Goal: Communication & Community: Answer question/provide support

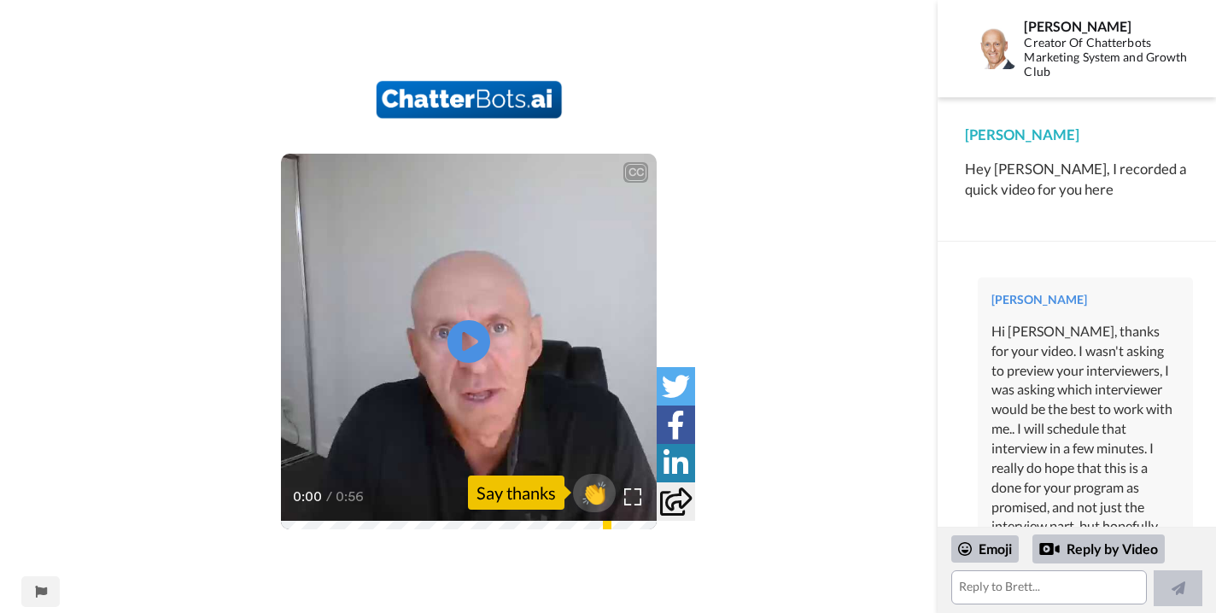
scroll to position [1303, 0]
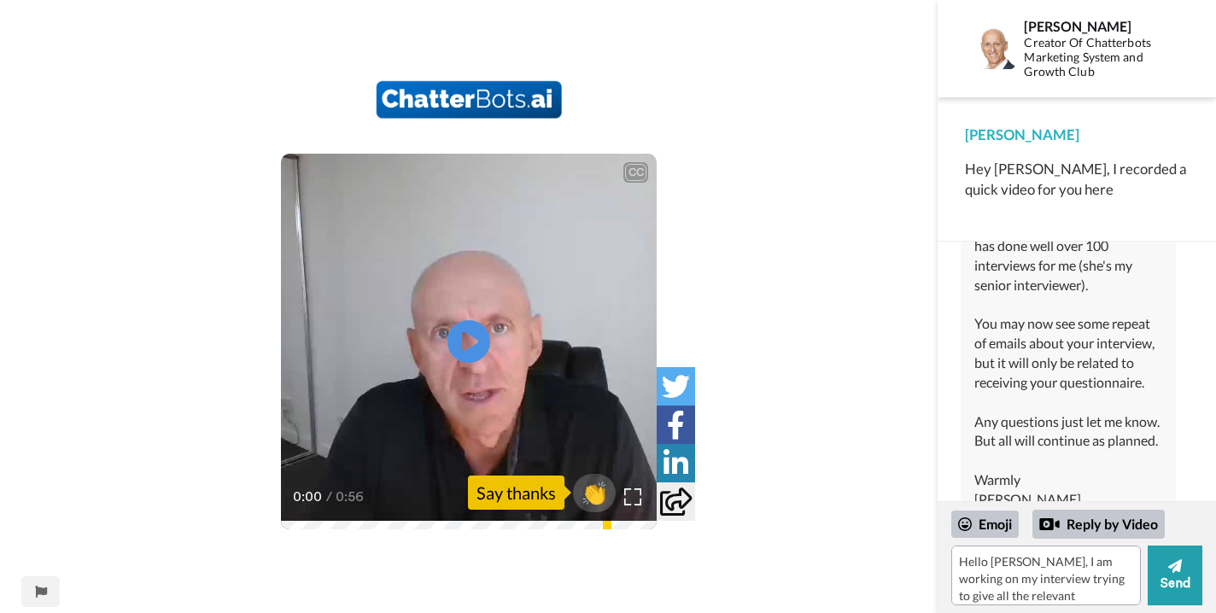
scroll to position [15, 0]
click at [1068, 583] on textarea "Hello [PERSON_NAME], I am working on my interview trying to give all the releva…" at bounding box center [1046, 575] width 190 height 60
click at [1052, 600] on textarea "Hello [PERSON_NAME], I am working on my interview trying to give all the releva…" at bounding box center [1046, 575] width 190 height 60
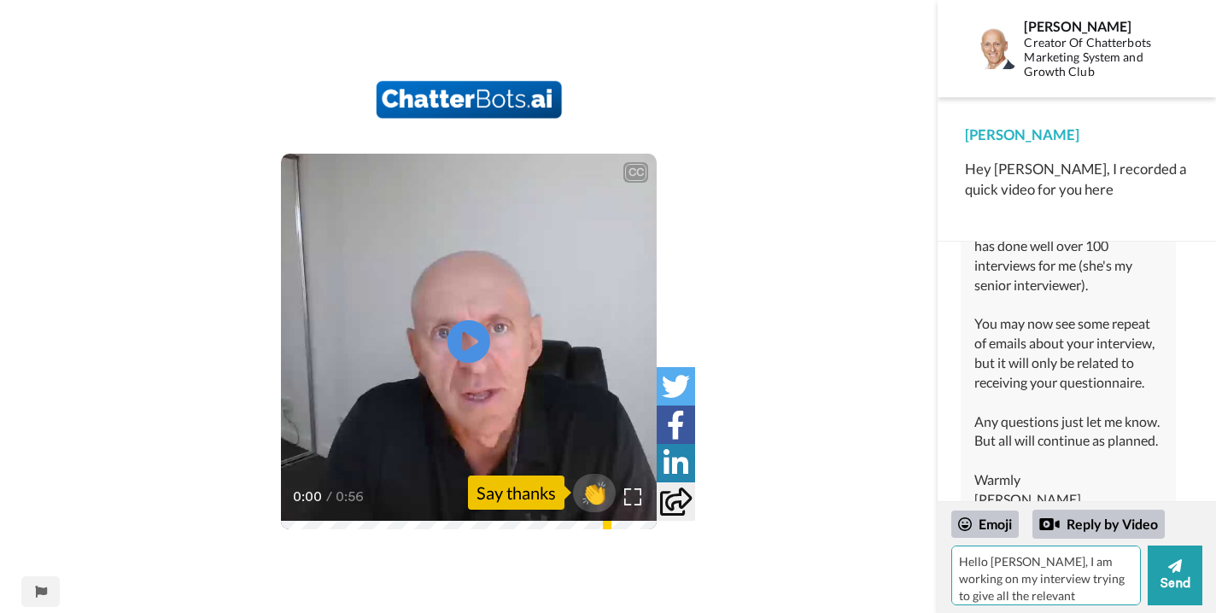
click at [1013, 582] on textarea "Hello [PERSON_NAME], I am working on my interview trying to give all the releva…" at bounding box center [1046, 575] width 190 height 60
click at [985, 592] on textarea "Hello [PERSON_NAME], I am working on my interview right now, trying to give all…" at bounding box center [1046, 575] width 190 height 60
click at [1084, 570] on textarea "Hello [PERSON_NAME], I am working on my interview right now, trying to give all…" at bounding box center [1046, 575] width 190 height 60
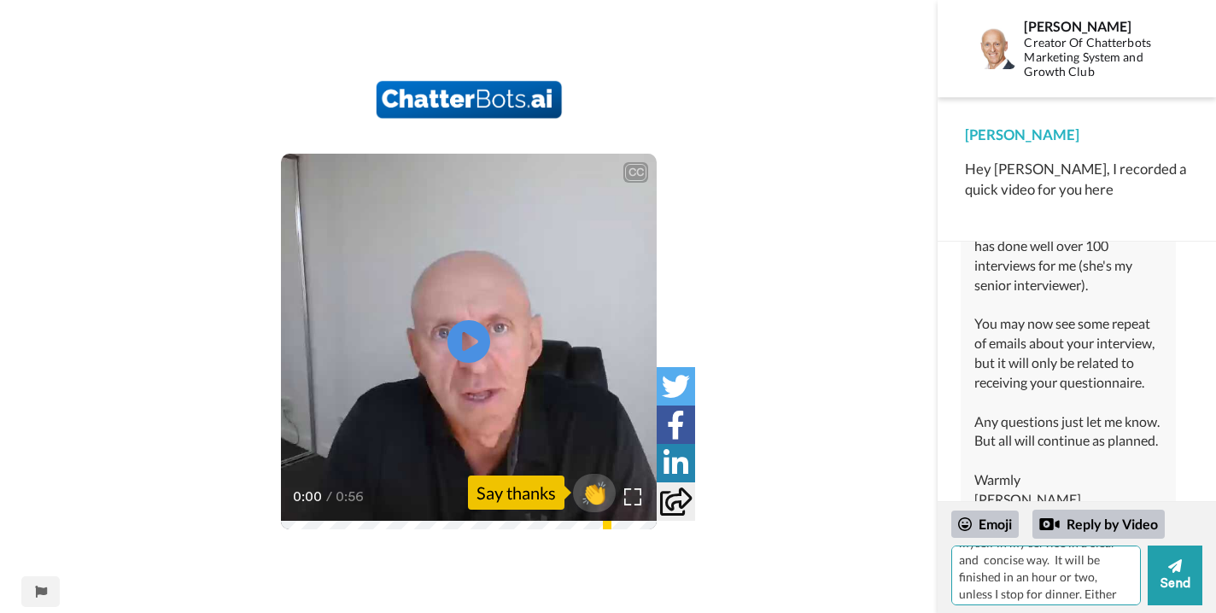
scroll to position [92, 0]
type textarea "Hello [PERSON_NAME], I am working on my interview right now, trying to give all…"
click at [1181, 581] on button "Send" at bounding box center [1174, 575] width 55 height 60
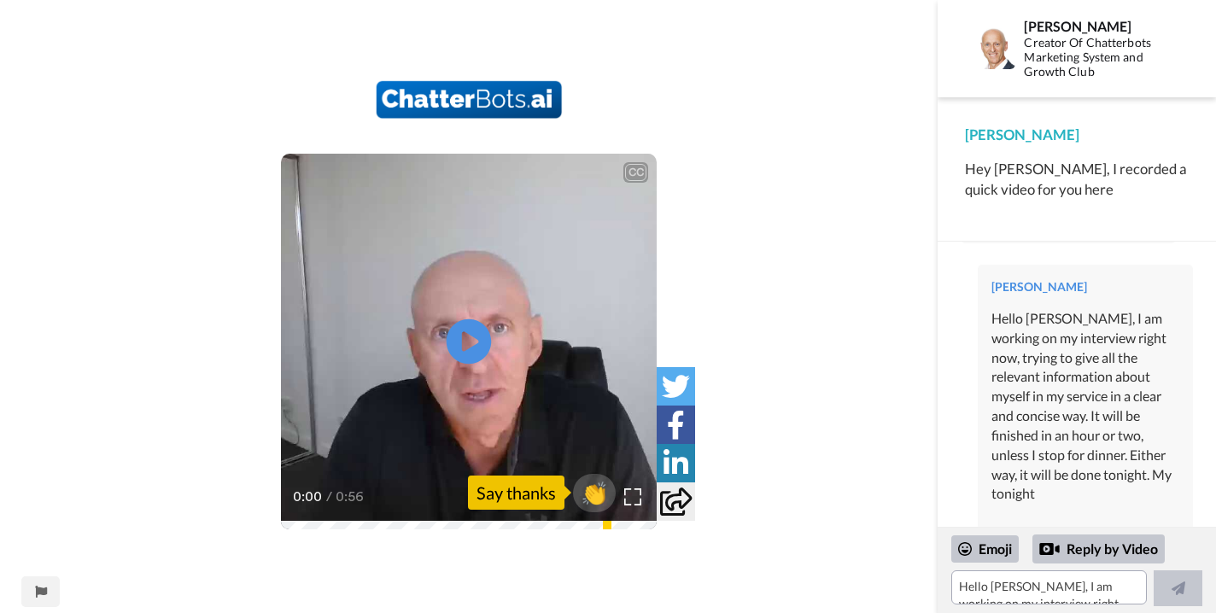
scroll to position [1571, 0]
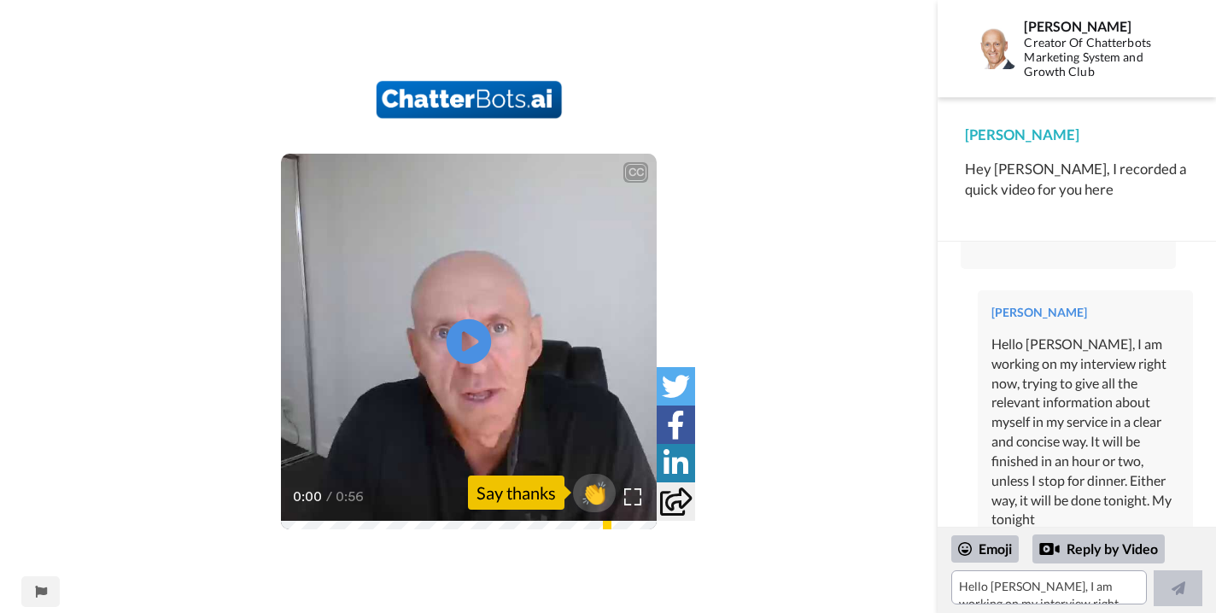
click at [466, 344] on icon "Play/Pause" at bounding box center [468, 340] width 45 height 81
